Goal: Task Accomplishment & Management: Manage account settings

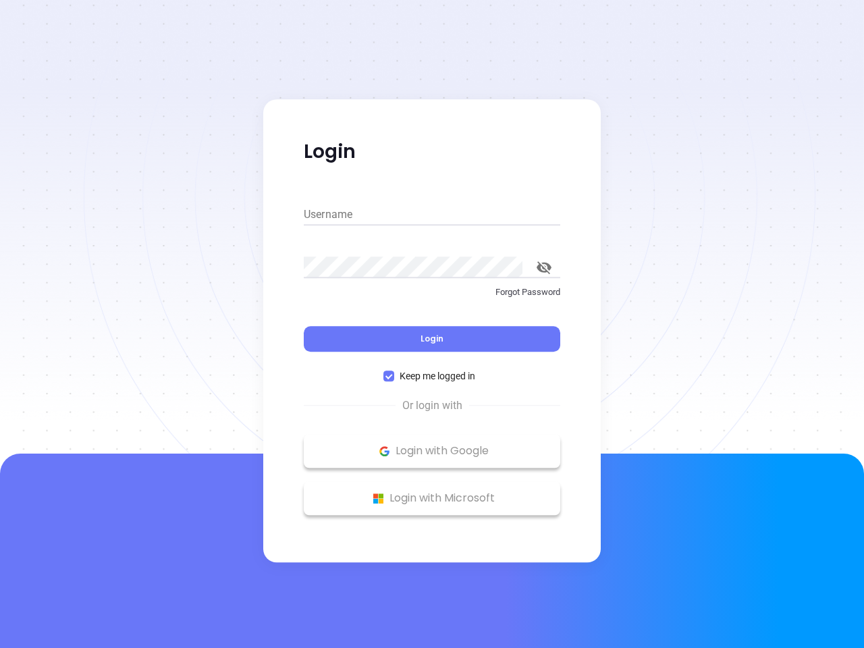
click at [432, 324] on div "Login" at bounding box center [432, 331] width 257 height 42
click at [432, 215] on input "Username" at bounding box center [432, 215] width 257 height 22
click at [544, 267] on icon "toggle password visibility" at bounding box center [544, 267] width 15 height 13
click at [432, 339] on span "Login" at bounding box center [432, 338] width 23 height 11
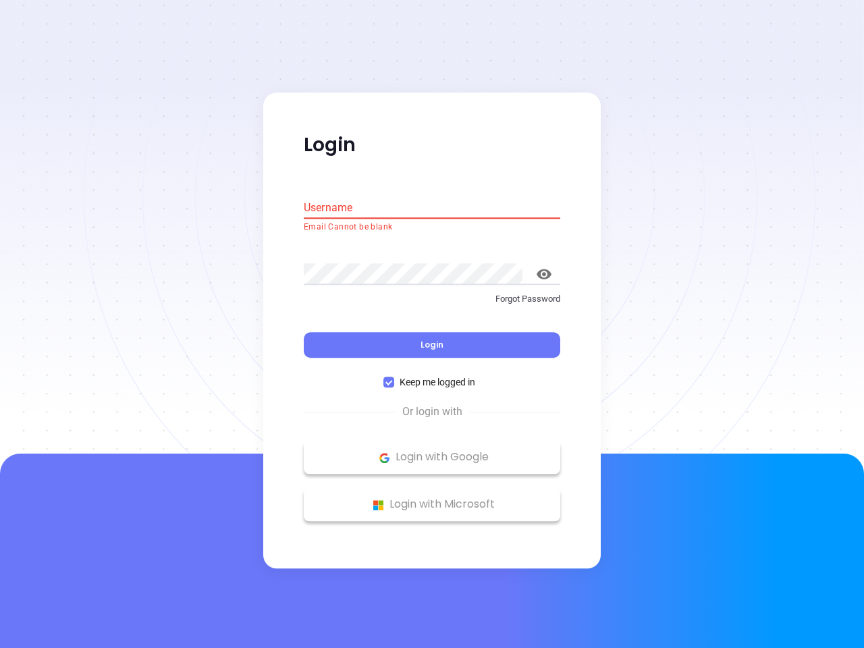
click at [432, 376] on span "Keep me logged in" at bounding box center [437, 382] width 86 height 15
click at [394, 377] on input "Keep me logged in" at bounding box center [388, 382] width 11 height 11
checkbox input "false"
click at [432, 451] on p "Login with Google" at bounding box center [432, 458] width 243 height 20
click at [432, 498] on p "Login with Microsoft" at bounding box center [432, 505] width 243 height 20
